Goal: Information Seeking & Learning: Learn about a topic

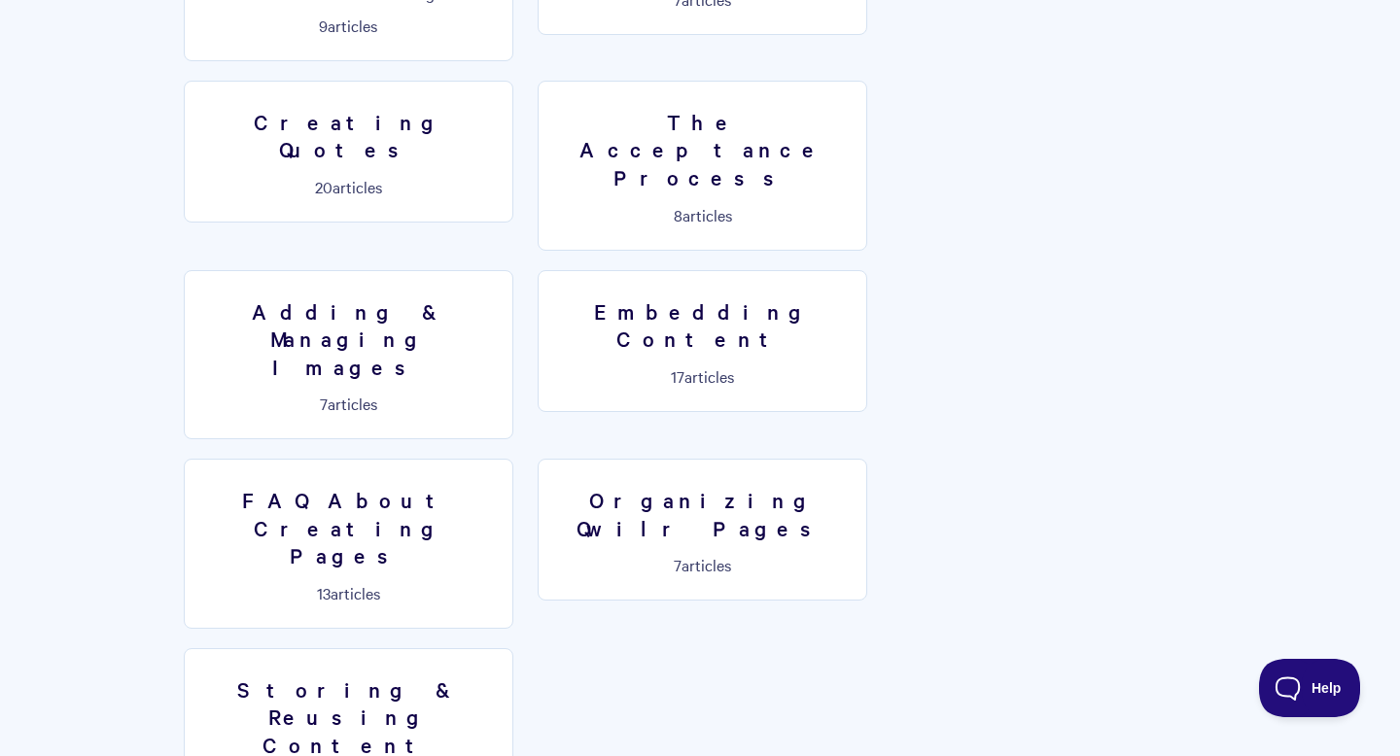
scroll to position [1551, 0]
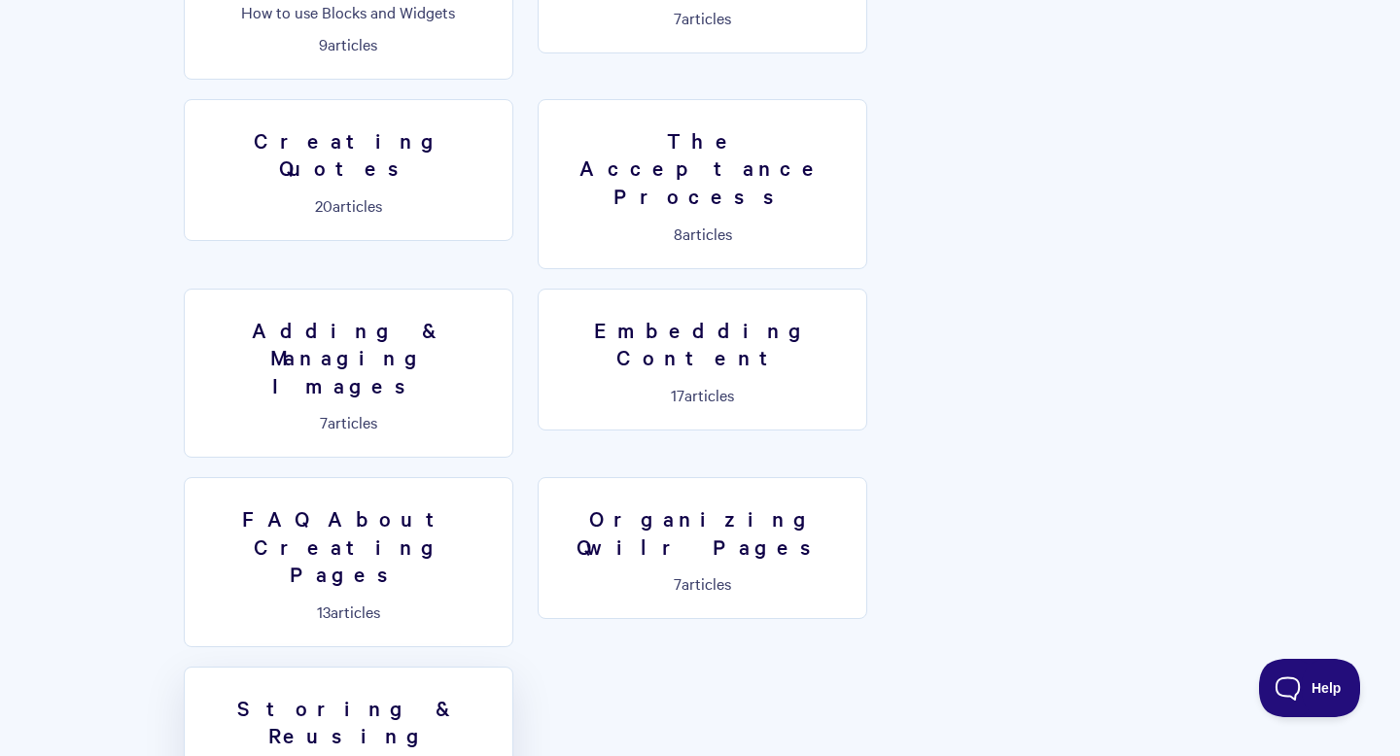
scroll to position [1403, 0]
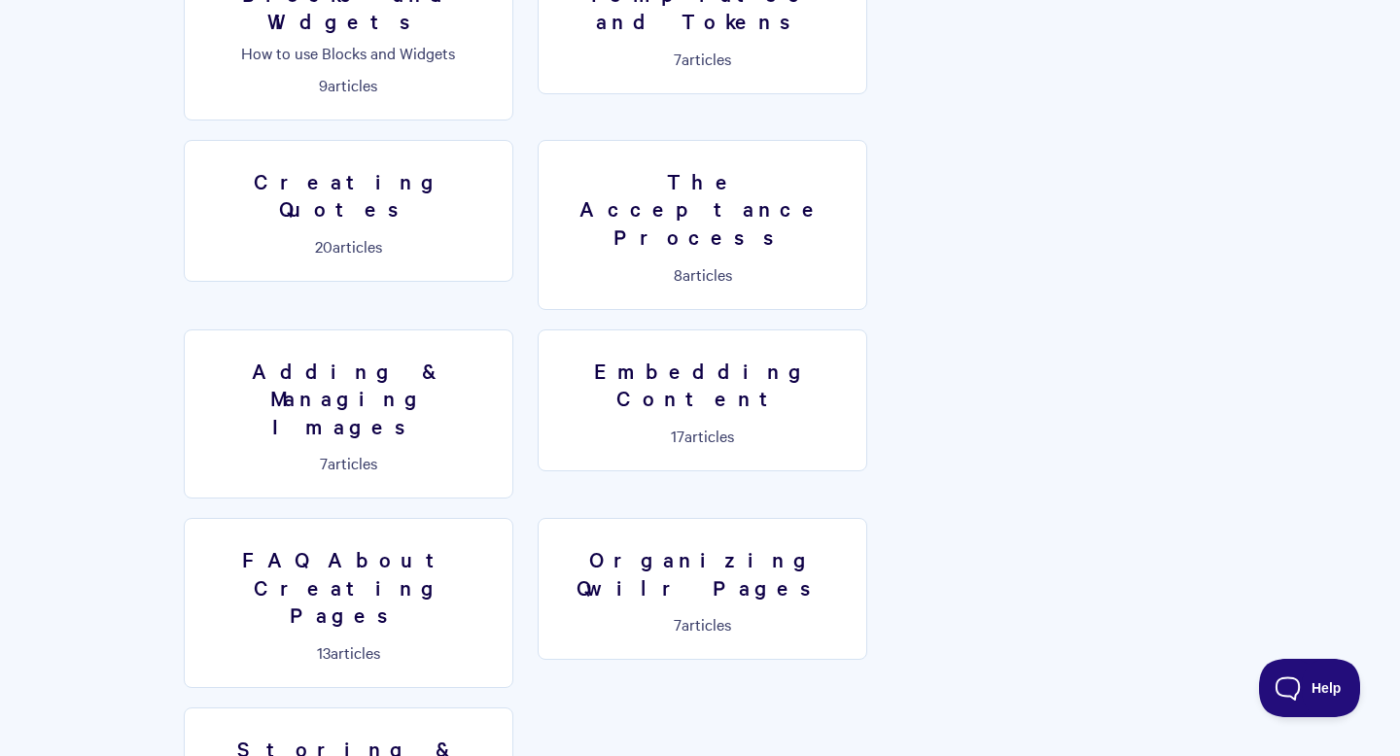
click at [909, 126] on section "Setting up your Branding 6 articles Designing Your Qwilr Pages 15 articles Bloc…" at bounding box center [700, 329] width 1050 height 1133
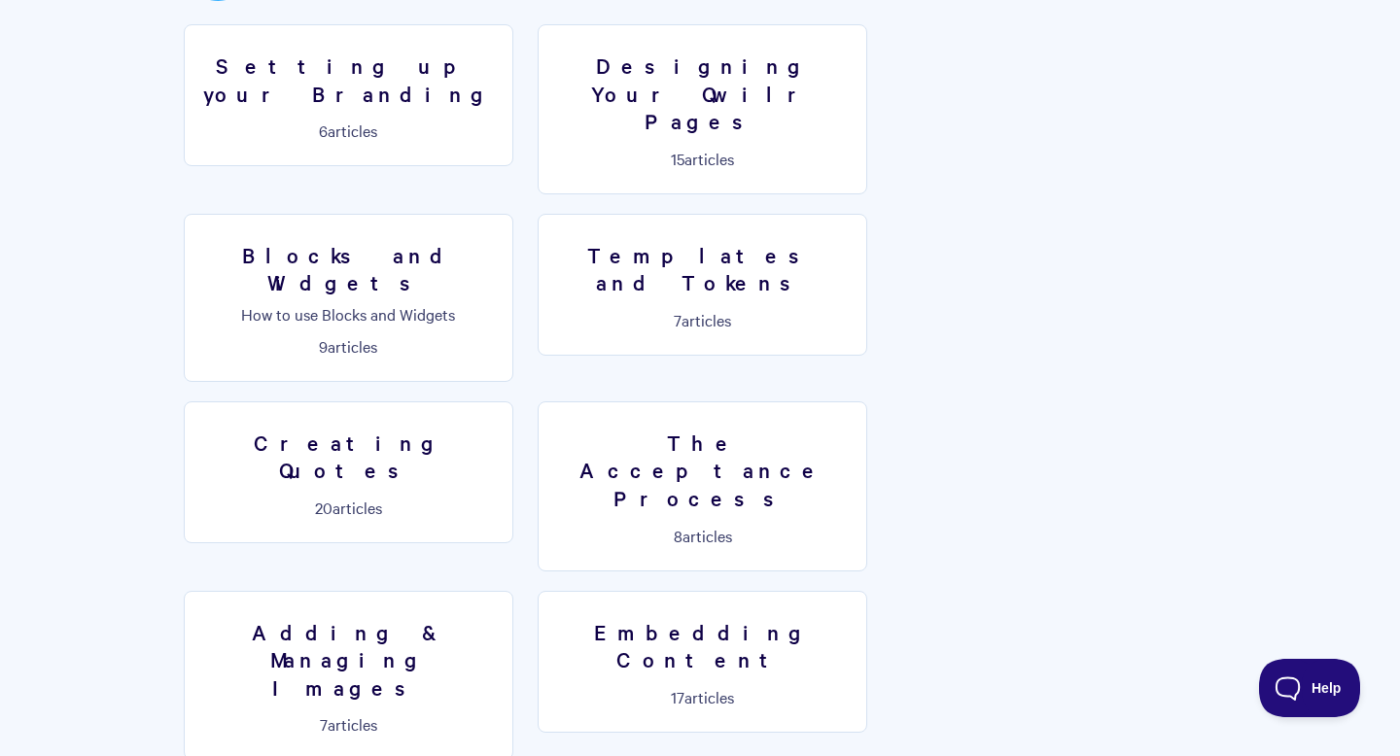
scroll to position [1268, 0]
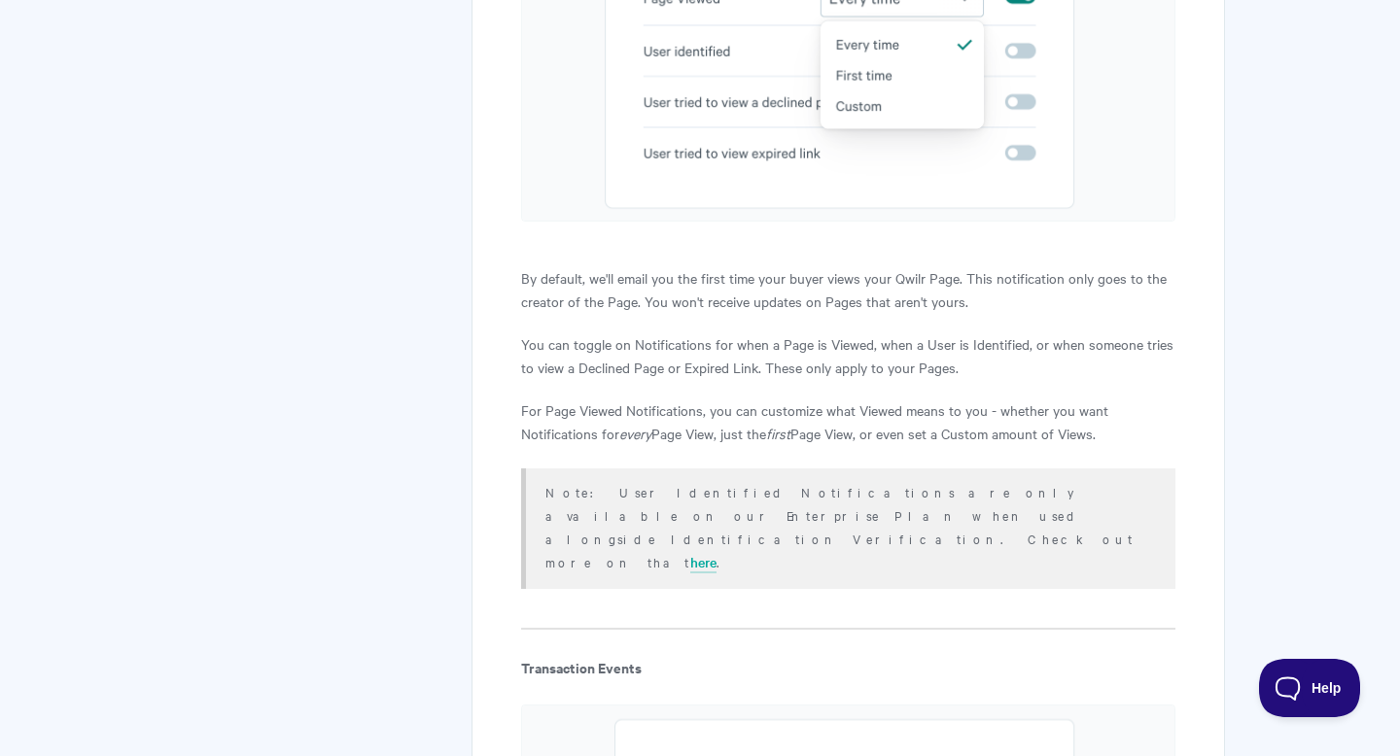
scroll to position [2812, 0]
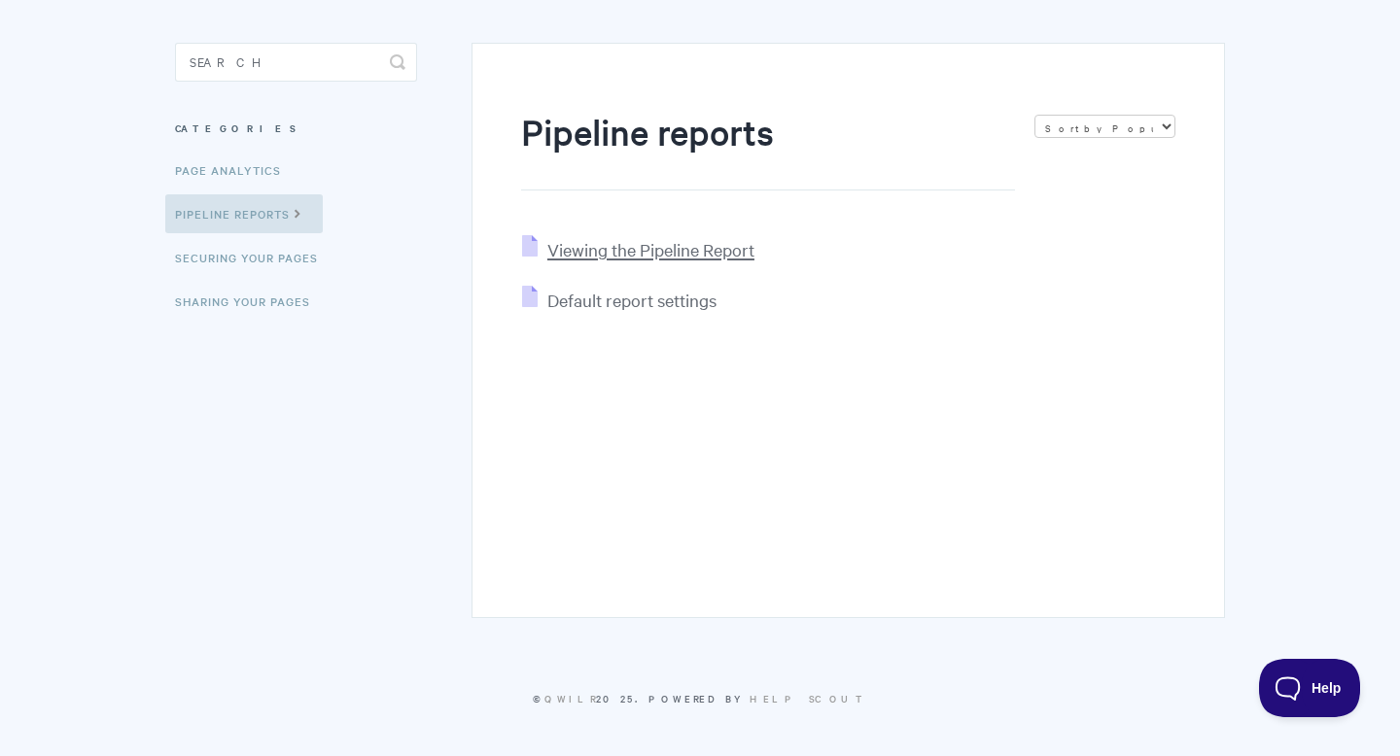
click at [647, 255] on span "Viewing the Pipeline Report" at bounding box center [650, 249] width 207 height 22
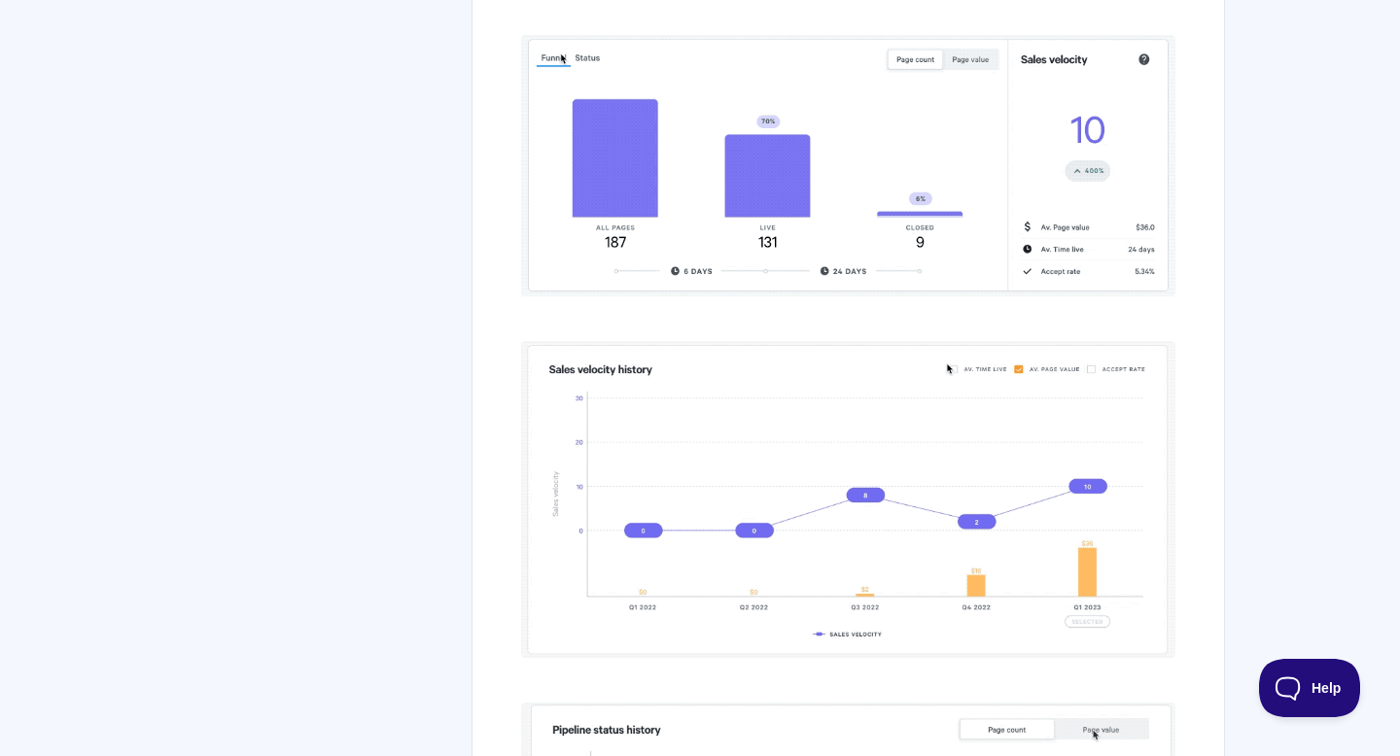
scroll to position [2520, 0]
